Goal: Navigation & Orientation: Find specific page/section

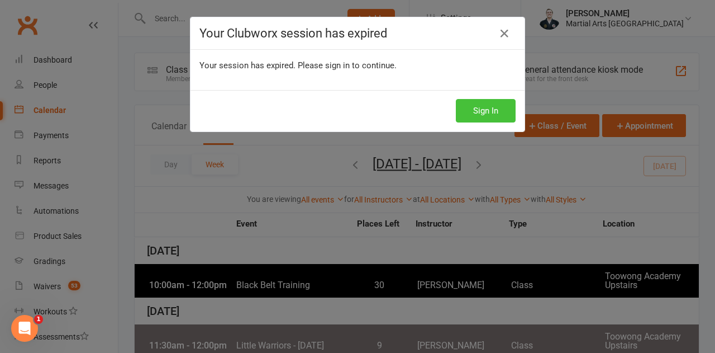
click at [483, 106] on button "Sign In" at bounding box center [486, 110] width 60 height 23
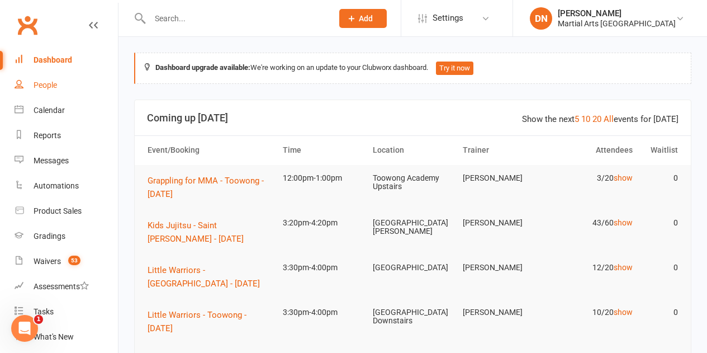
click at [49, 85] on div "People" at bounding box center [45, 84] width 23 height 9
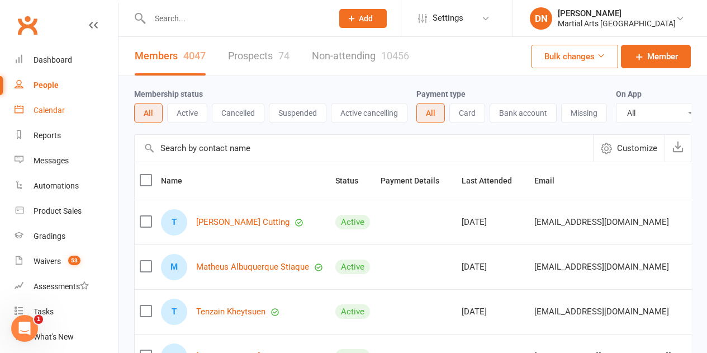
click at [45, 110] on div "Calendar" at bounding box center [49, 110] width 31 height 9
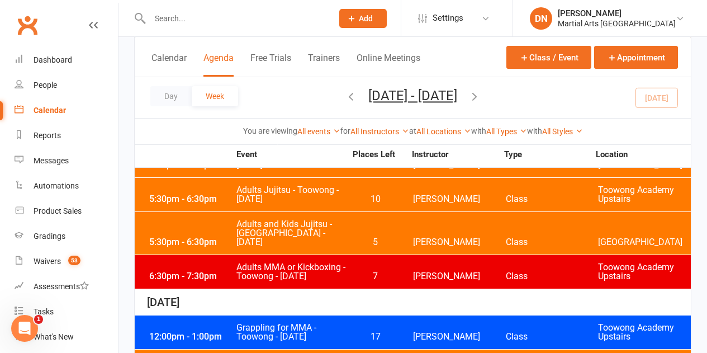
scroll to position [503, 0]
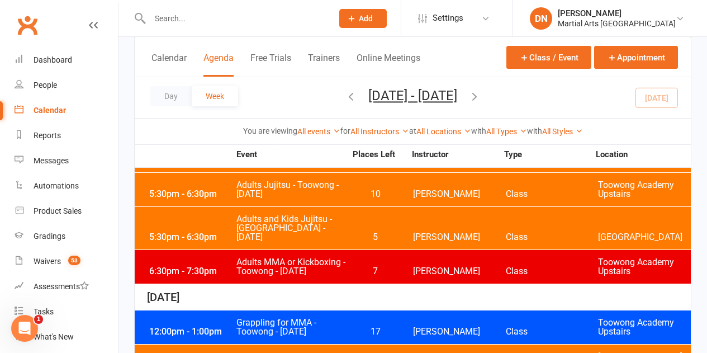
click at [359, 250] on div "6:30pm - 7:30pm Adults MMA or Kickboxing - Toowong - Monday 7 Kieran Brammer Cl…" at bounding box center [413, 267] width 556 height 34
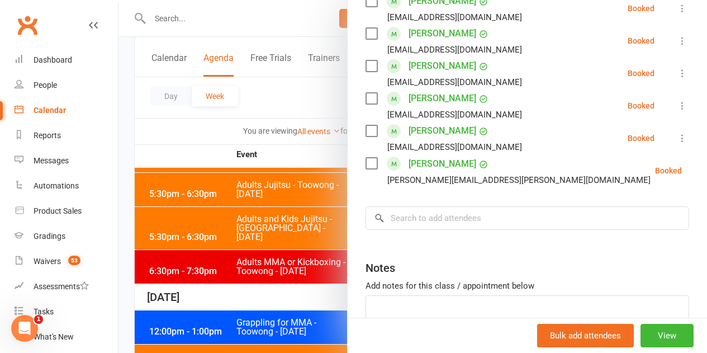
scroll to position [559, 0]
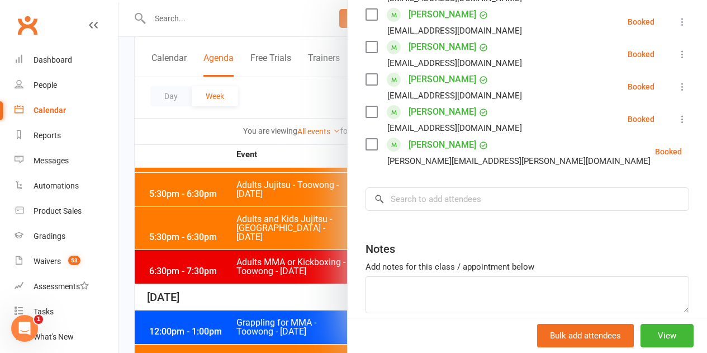
click at [305, 259] on div at bounding box center [412, 176] width 588 height 353
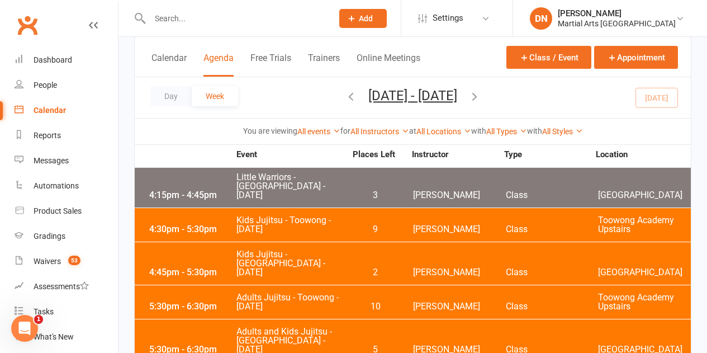
scroll to position [391, 0]
click at [43, 84] on div "People" at bounding box center [45, 84] width 23 height 9
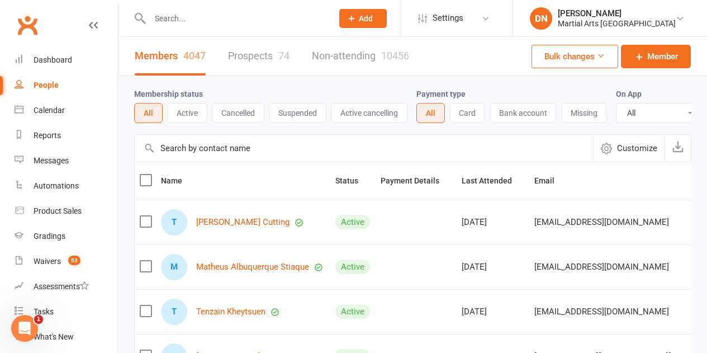
click at [246, 55] on link "Prospects 74" at bounding box center [258, 56] width 61 height 39
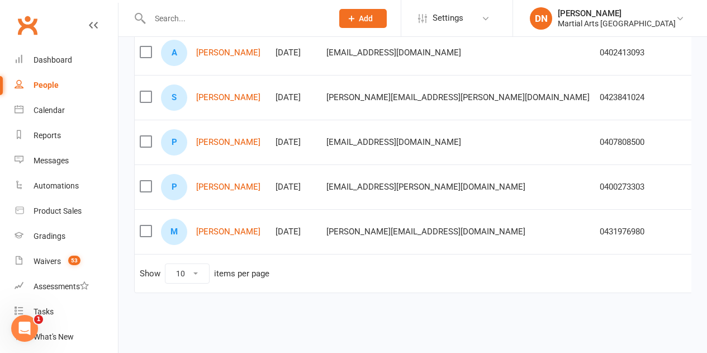
scroll to position [398, 0]
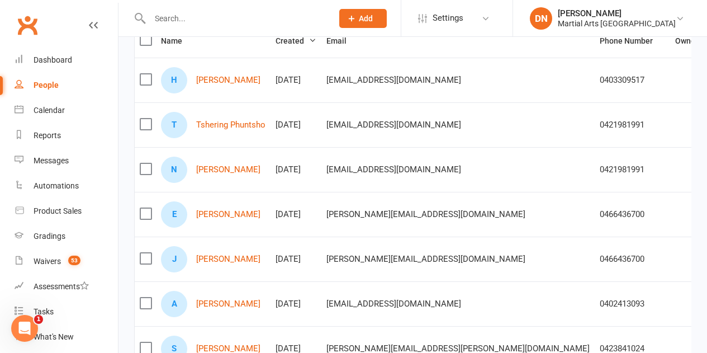
scroll to position [118, 0]
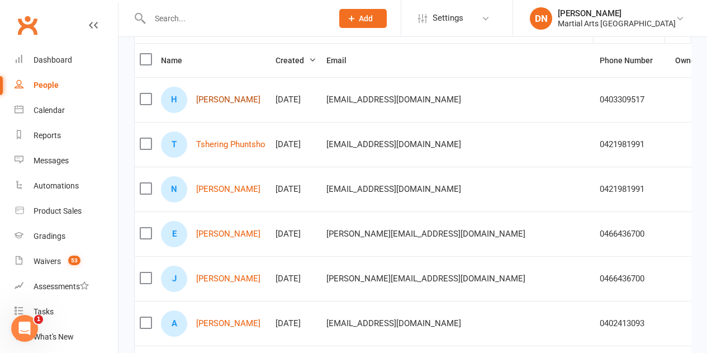
drag, startPoint x: 243, startPoint y: 187, endPoint x: 213, endPoint y: 103, distance: 88.7
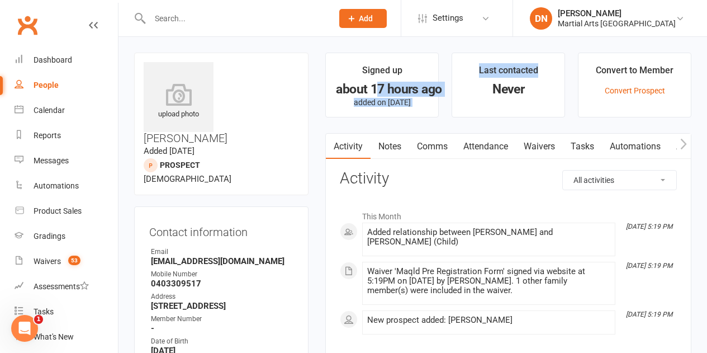
drag, startPoint x: 376, startPoint y: 87, endPoint x: 494, endPoint y: 103, distance: 118.9
click at [490, 102] on ul "Signed up about 17 hours ago added on 11 Aug 2025 Last contacted Never Convert …" at bounding box center [508, 85] width 366 height 65
click at [34, 94] on link "People" at bounding box center [66, 85] width 103 height 25
